Goal: Information Seeking & Learning: Compare options

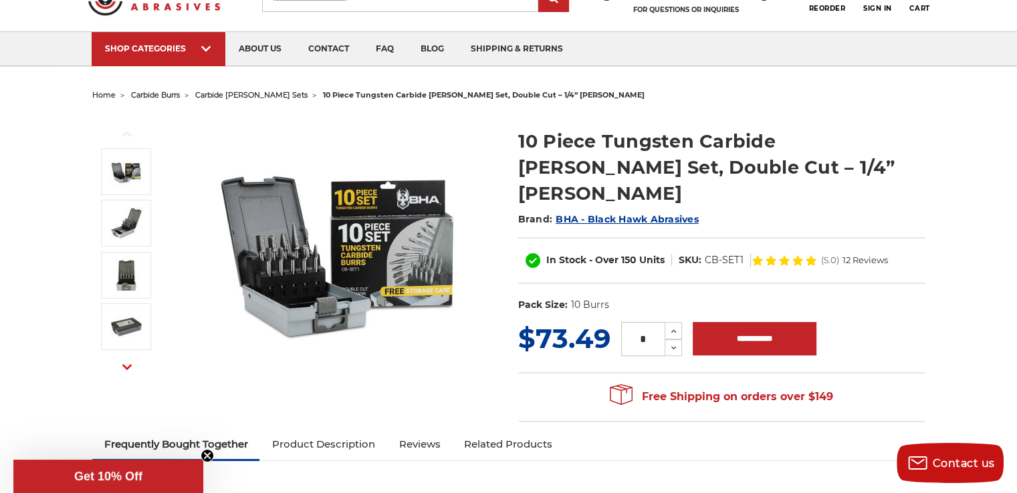
scroll to position [134, 0]
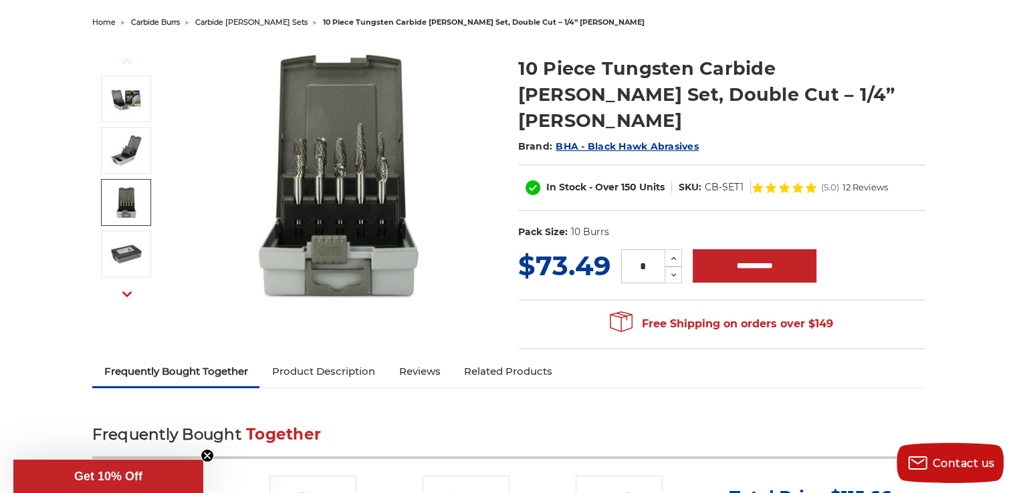
click at [131, 204] on img at bounding box center [126, 202] width 33 height 33
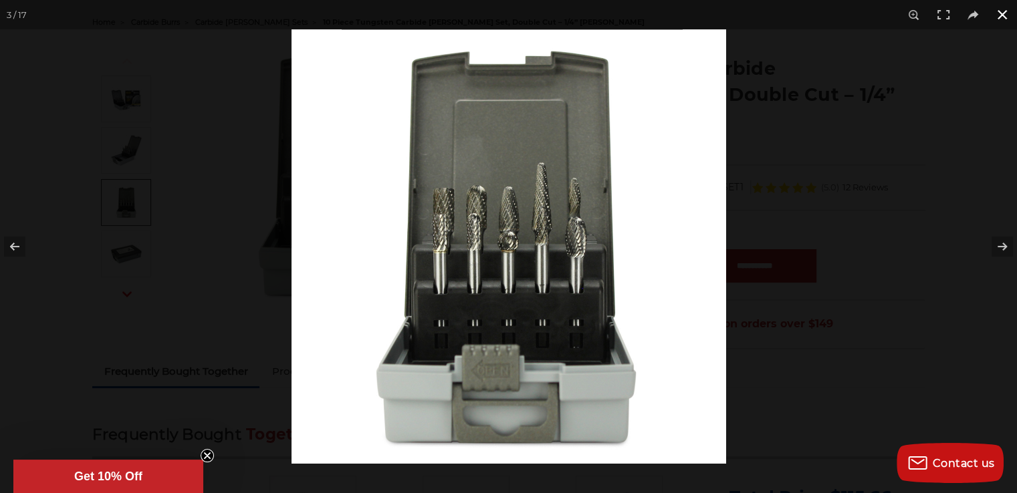
click at [1002, 15] on button at bounding box center [1001, 14] width 29 height 29
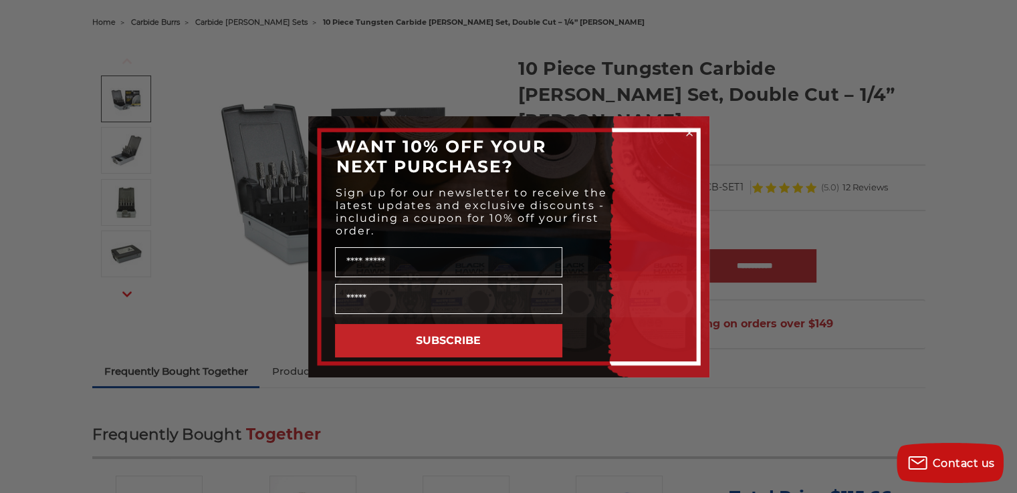
click at [880, 204] on div "Close dialog WANT 10% OFF YOUR NEXT PURCHASE? Sign up for our newsletter to rec…" at bounding box center [508, 246] width 1017 height 493
click at [687, 133] on icon "Close dialog" at bounding box center [689, 132] width 13 height 13
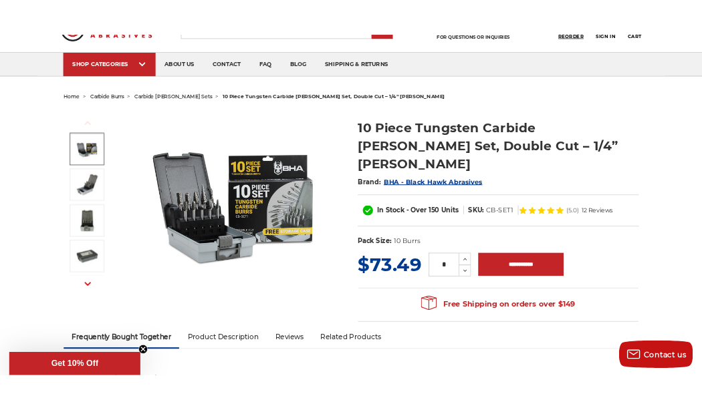
scroll to position [74, 0]
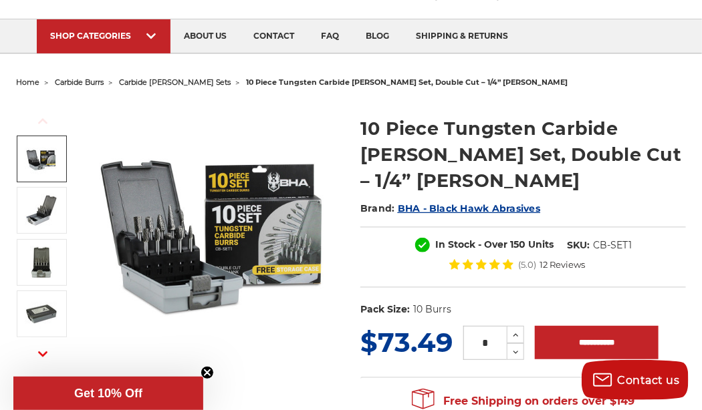
click at [54, 104] on div "Previous" at bounding box center [47, 229] width 62 height 255
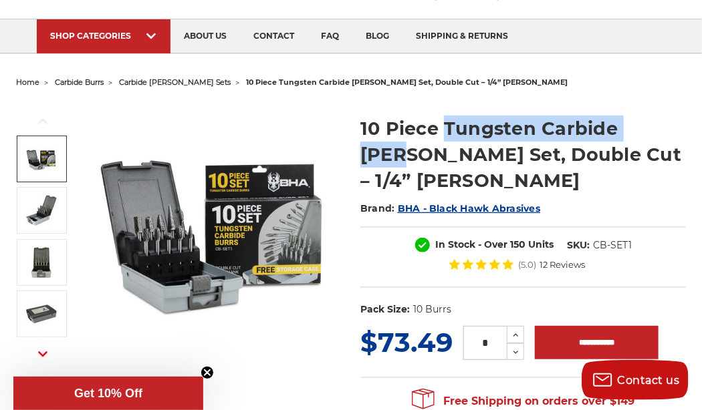
drag, startPoint x: 444, startPoint y: 125, endPoint x: 663, endPoint y: 130, distance: 219.3
click at [663, 130] on h1 "10 Piece Tungsten Carbide Burr Set, Double Cut – 1/4” Shank" at bounding box center [523, 155] width 326 height 78
copy h1 "Tungsten Carbide Burr"
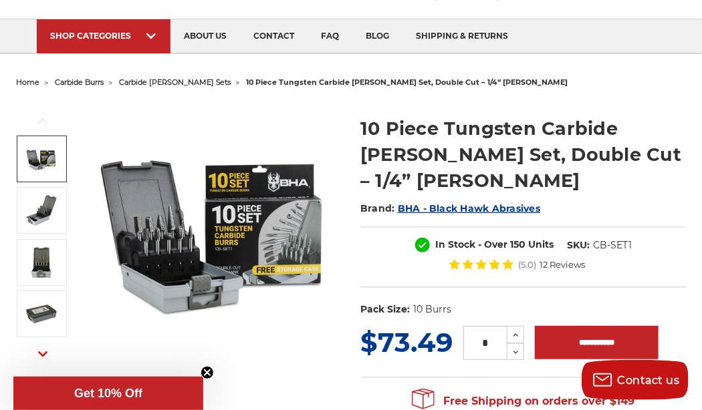
click at [82, 157] on div "Previous Next" at bounding box center [179, 229] width 326 height 255
drag, startPoint x: 592, startPoint y: 223, endPoint x: 644, endPoint y: 218, distance: 53.0
click at [644, 227] on div "In Stock - Over 150 Units SKU: CB-SET1 (5.0) 12 Reviews" at bounding box center [523, 258] width 326 height 62
copy dd "CB-SET1"
click at [89, 293] on img at bounding box center [214, 229] width 255 height 255
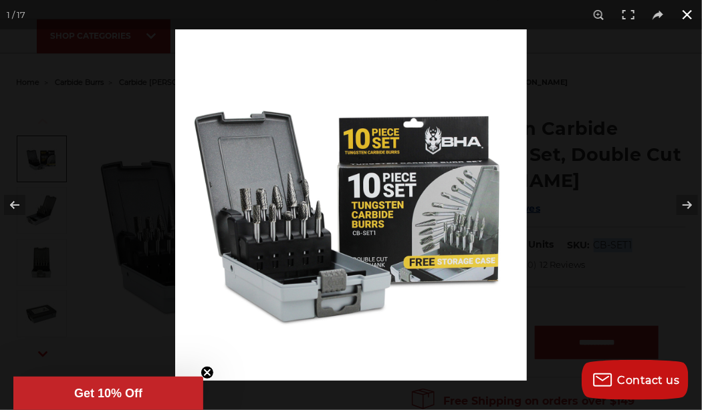
click at [688, 17] on button at bounding box center [687, 14] width 29 height 29
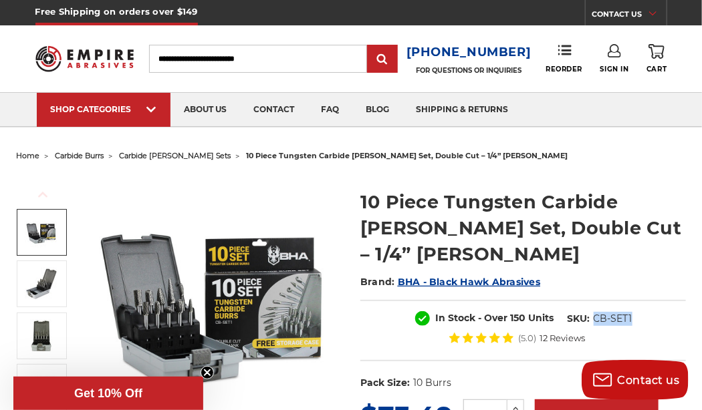
click at [52, 183] on button "Previous" at bounding box center [43, 195] width 32 height 29
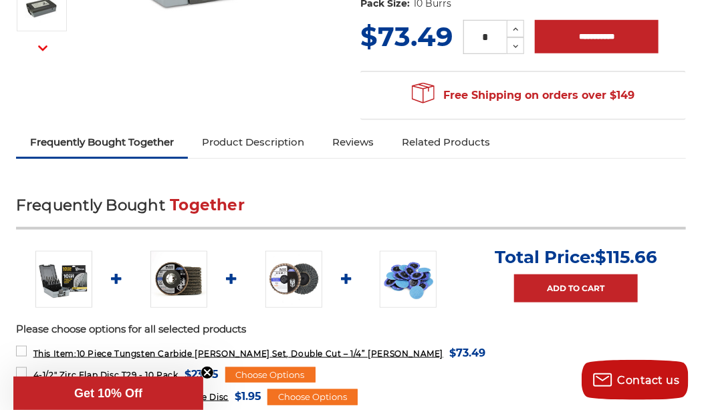
scroll to position [468, 0]
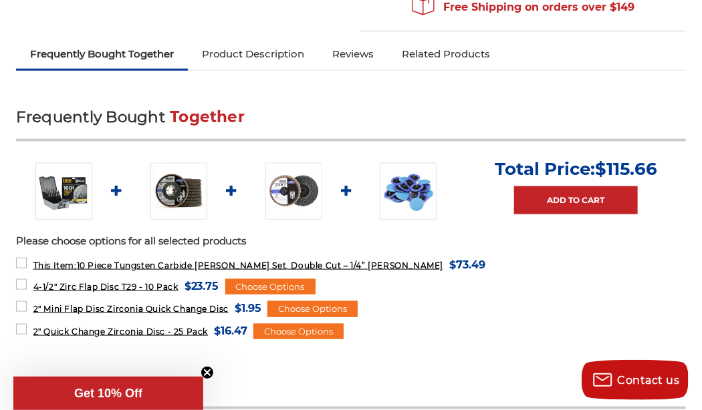
click at [414, 170] on img at bounding box center [408, 191] width 57 height 57
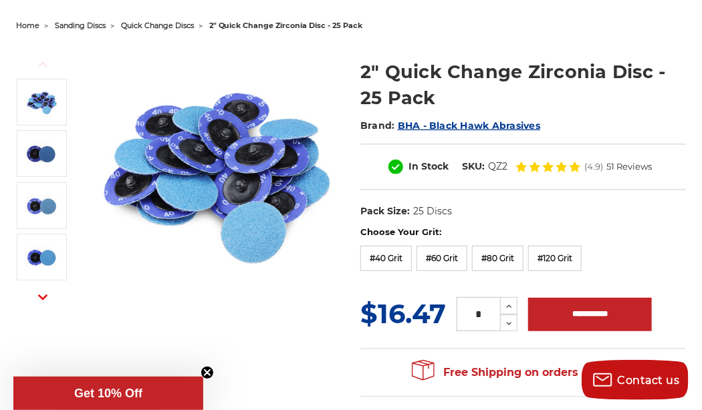
scroll to position [134, 0]
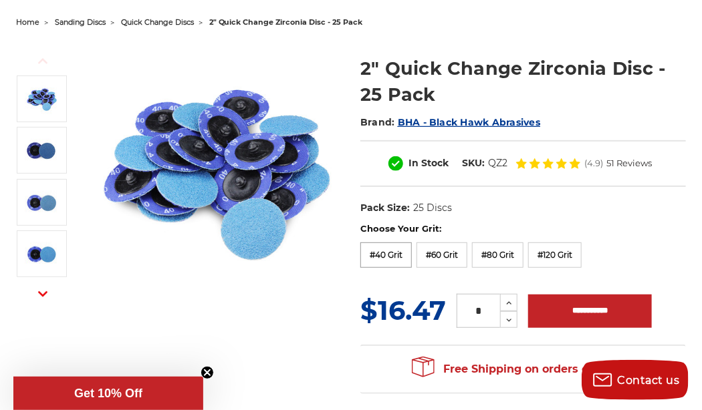
click at [396, 257] on label "#40 Grit" at bounding box center [385, 255] width 51 height 25
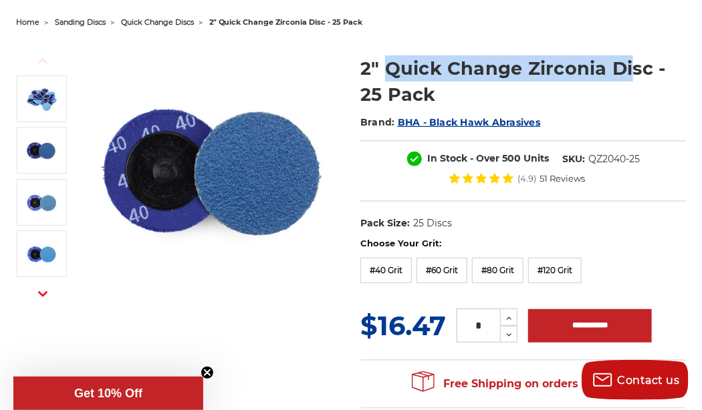
drag, startPoint x: 386, startPoint y: 65, endPoint x: 628, endPoint y: 65, distance: 241.3
click at [628, 65] on h1 "2" Quick Change Zirconia Disc - 25 Pack" at bounding box center [523, 81] width 326 height 52
copy h1 "Quick Change Zirconia Di"
click at [56, 354] on div "Previous Next" at bounding box center [351, 224] width 689 height 384
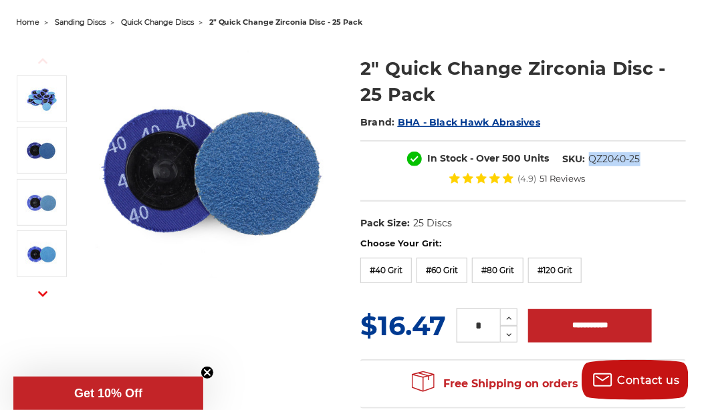
drag, startPoint x: 589, startPoint y: 156, endPoint x: 650, endPoint y: 160, distance: 61.6
click at [650, 160] on div "In Stock - Over 500 Units SKU: QZ2040-25 (4.9) 51 Reviews" at bounding box center [523, 171] width 326 height 62
copy dd "QZ2040-25"
click at [71, 341] on div "Previous Next" at bounding box center [351, 224] width 689 height 384
